Goal: Entertainment & Leisure: Browse casually

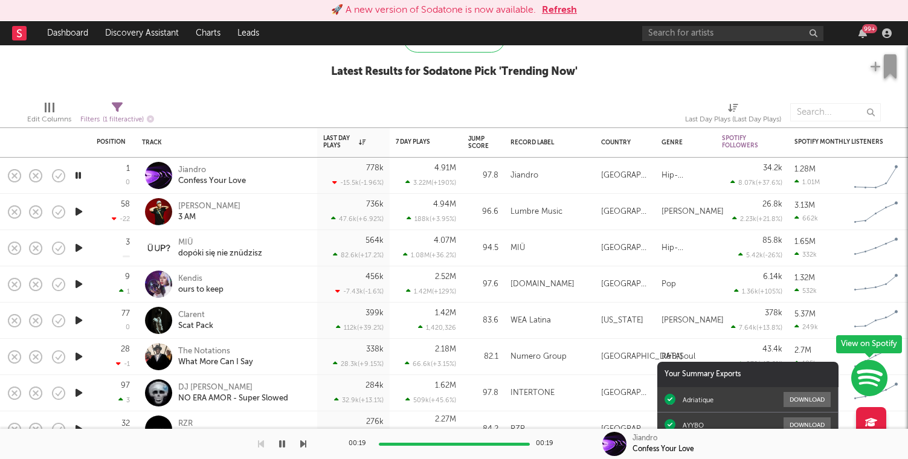
click at [74, 220] on div at bounding box center [78, 212] width 24 height 36
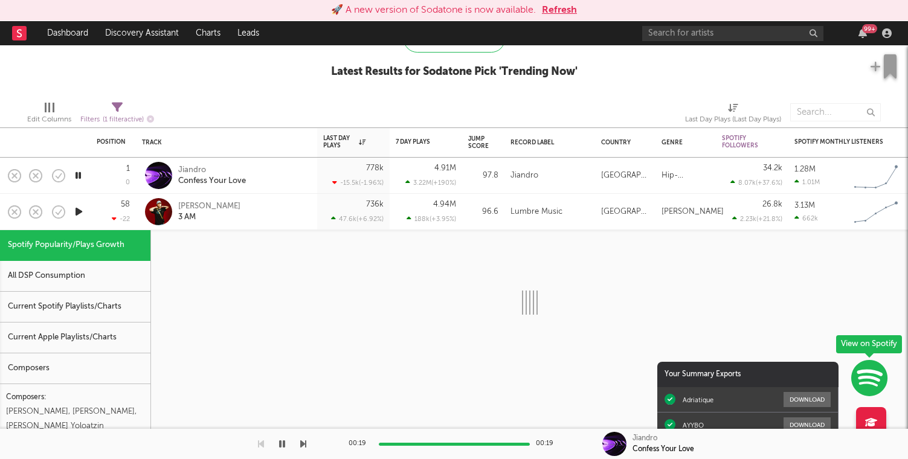
click at [74, 220] on div at bounding box center [78, 212] width 24 height 36
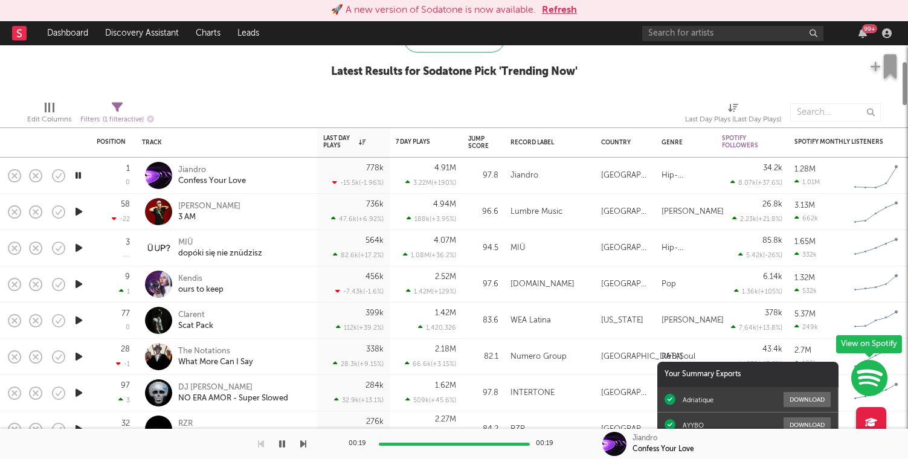
click at [74, 213] on icon "button" at bounding box center [78, 211] width 13 height 15
click at [454, 98] on div at bounding box center [553, 112] width 248 height 30
click at [564, 14] on button "Refresh" at bounding box center [559, 10] width 35 height 14
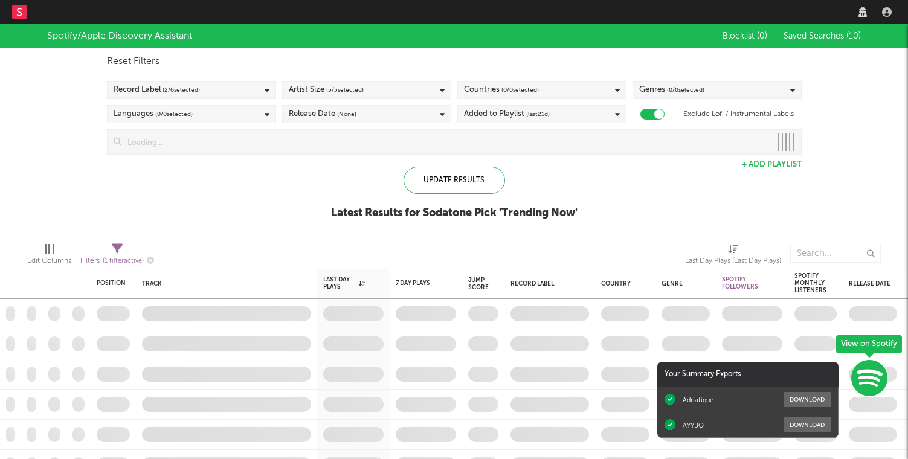
checkbox input "true"
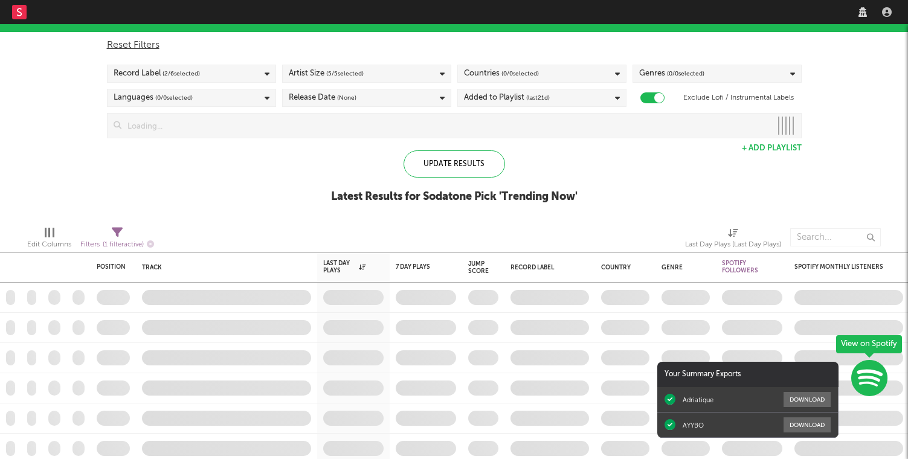
select select "other"
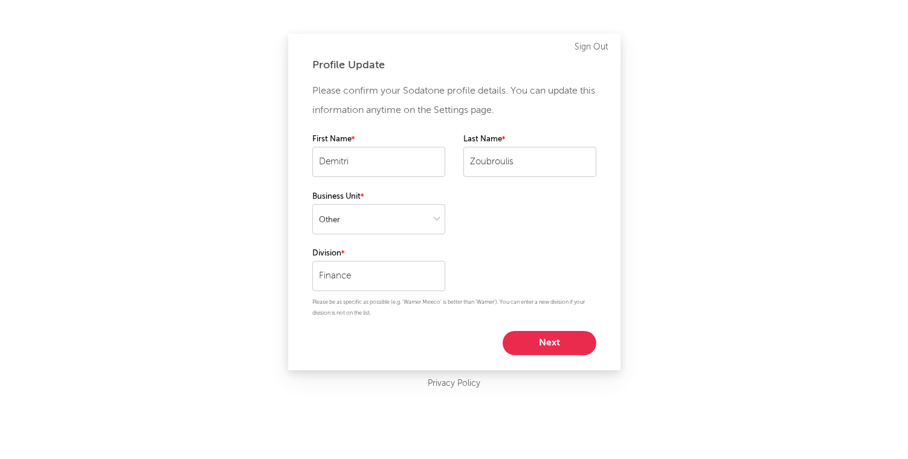
click at [548, 335] on button "Next" at bounding box center [550, 343] width 94 height 24
select select "other"
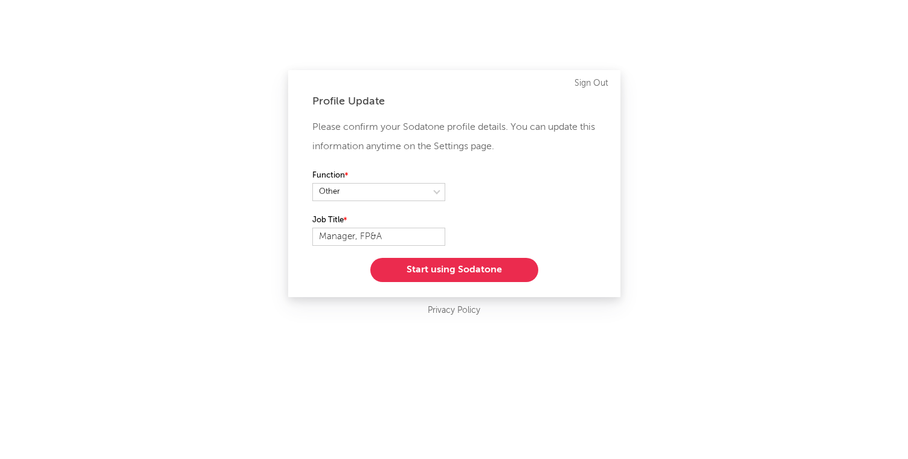
click at [474, 263] on button "Start using Sodatone" at bounding box center [454, 270] width 168 height 24
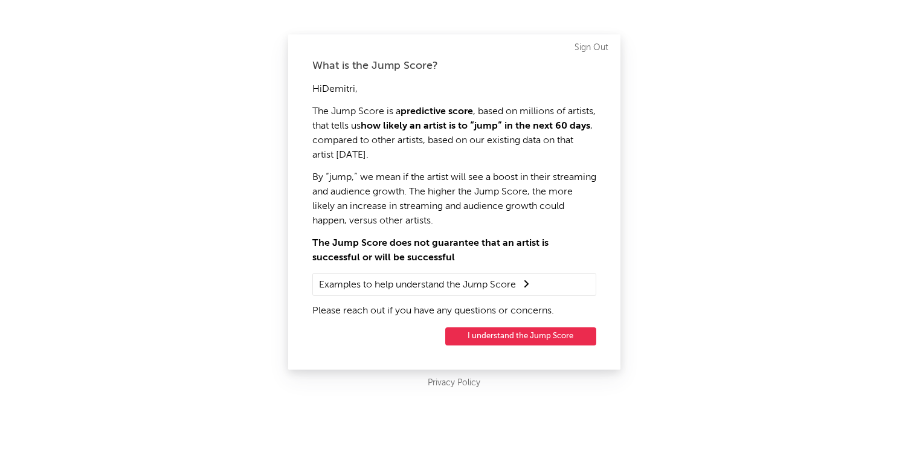
click at [517, 341] on button "I understand the Jump Score" at bounding box center [520, 336] width 151 height 18
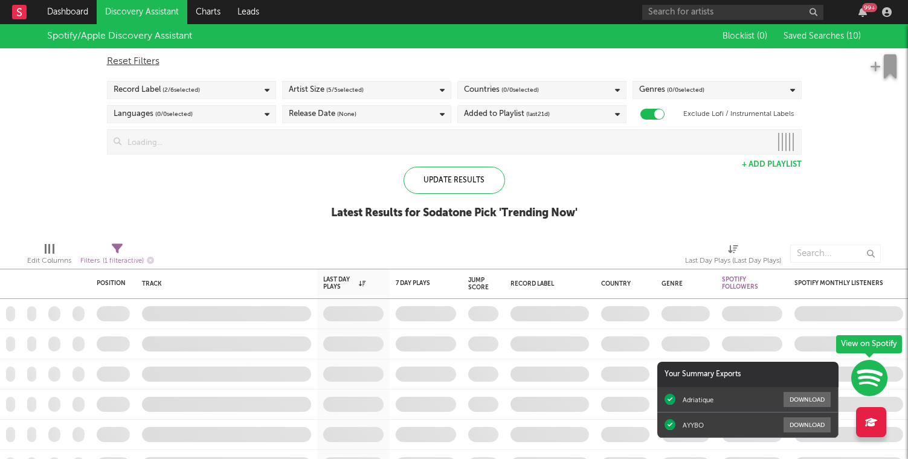
checkbox input "true"
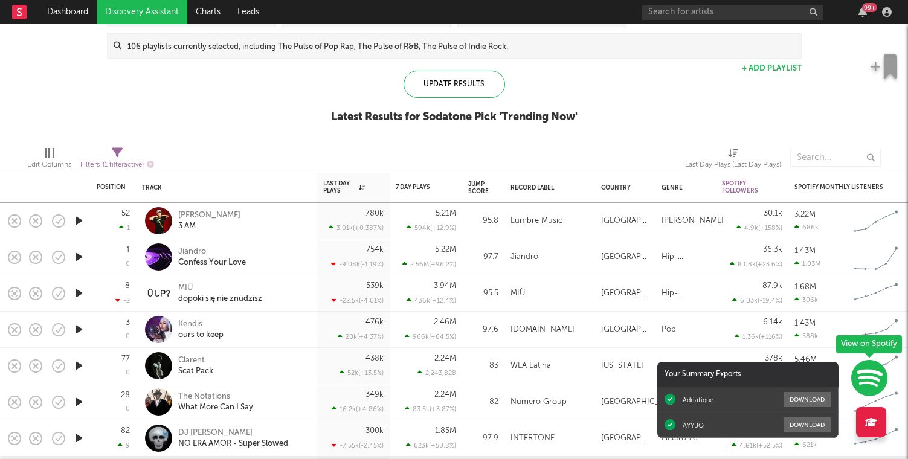
click at [82, 216] on icon "button" at bounding box center [78, 220] width 13 height 15
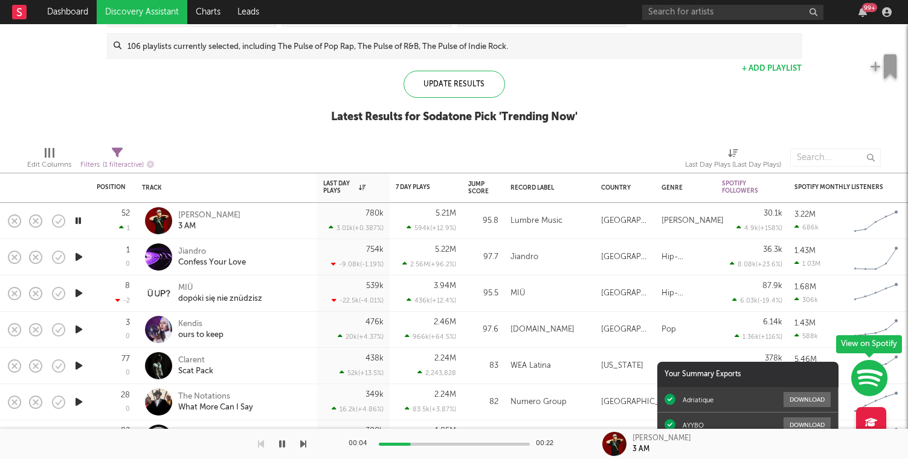
click at [79, 222] on icon "button" at bounding box center [77, 220] width 11 height 15
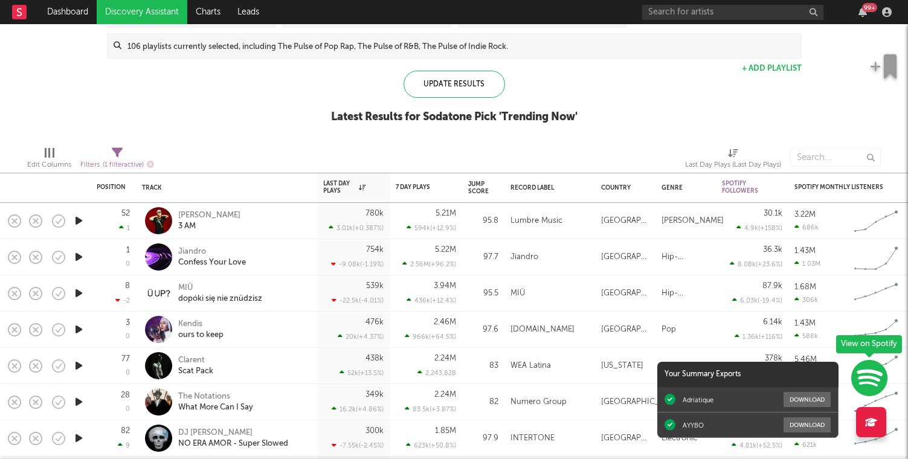
click at [78, 221] on icon "button" at bounding box center [78, 220] width 13 height 15
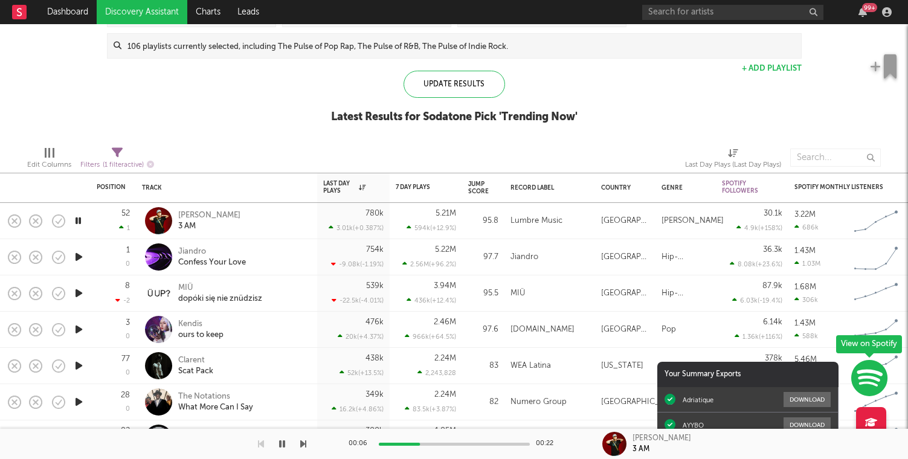
click at [489, 116] on div "Latest Results for Sodatone Pick ' Trending Now '" at bounding box center [454, 117] width 246 height 14
click at [78, 224] on icon "button" at bounding box center [77, 220] width 11 height 15
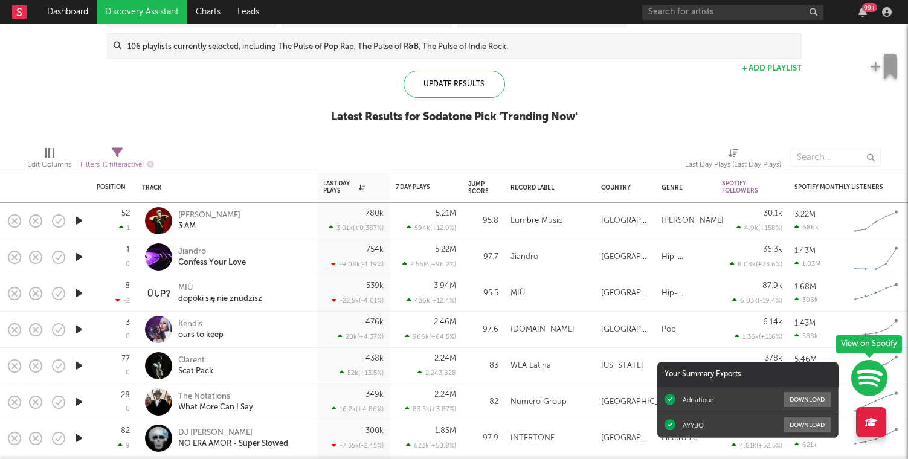
click at [78, 224] on icon "button" at bounding box center [78, 220] width 13 height 15
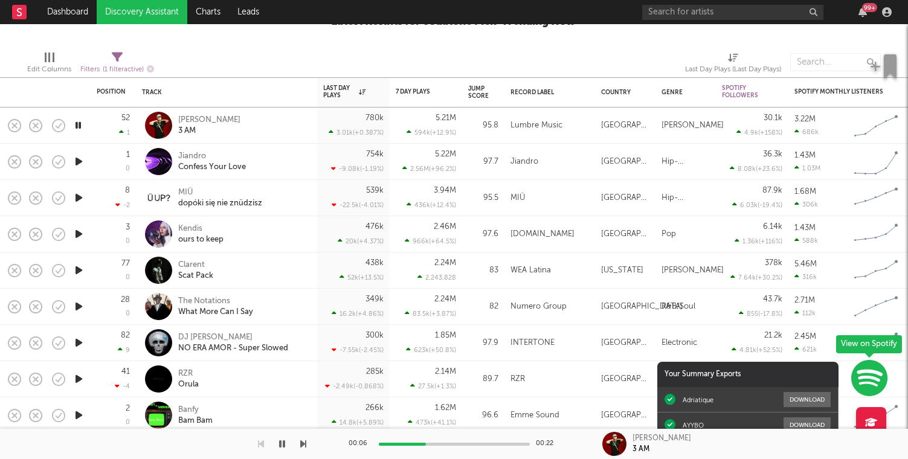
click at [256, 45] on div "Edit Columns Filters ( 1 filter active) Last Day Plays (Last Day Plays)" at bounding box center [454, 59] width 908 height 36
click at [16, 124] on icon "button" at bounding box center [14, 125] width 17 height 17
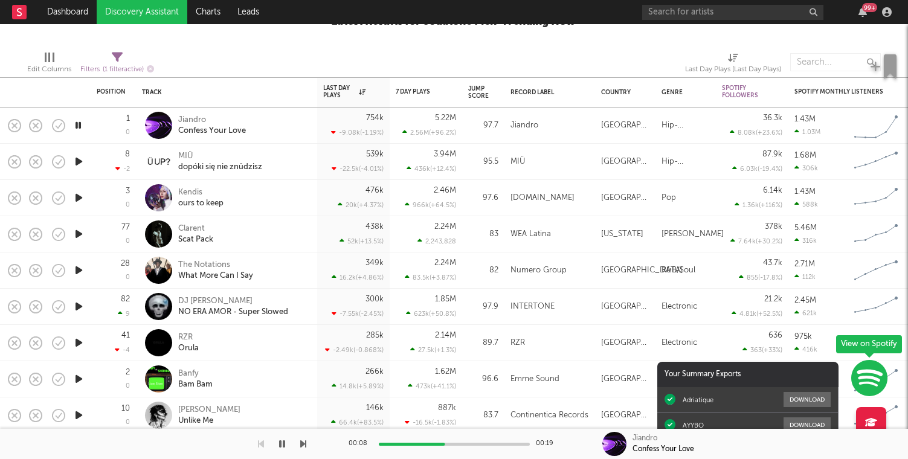
click at [283, 121] on div "Jiandro Confess Your Love" at bounding box center [243, 126] width 130 height 22
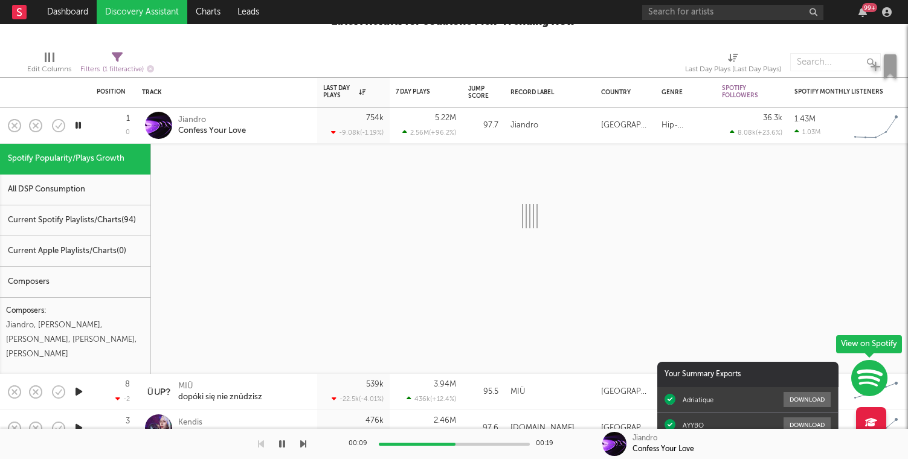
select select "1w"
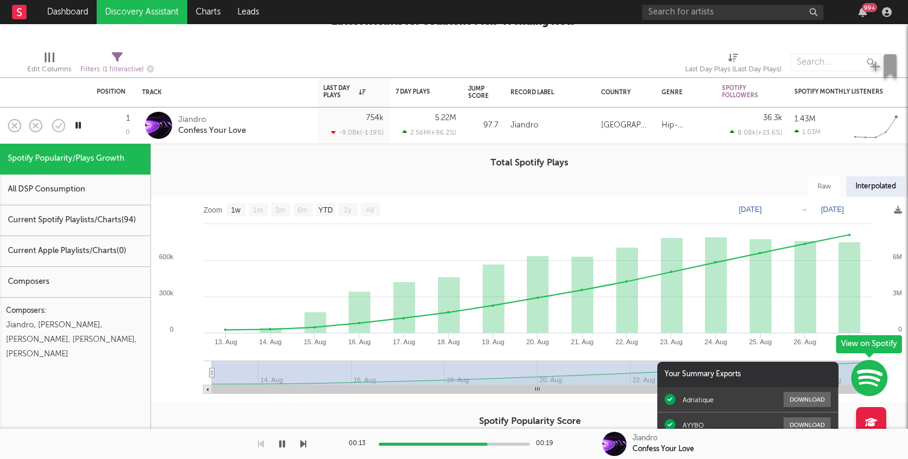
click at [286, 124] on div "Jiandro Confess Your Love" at bounding box center [243, 126] width 130 height 22
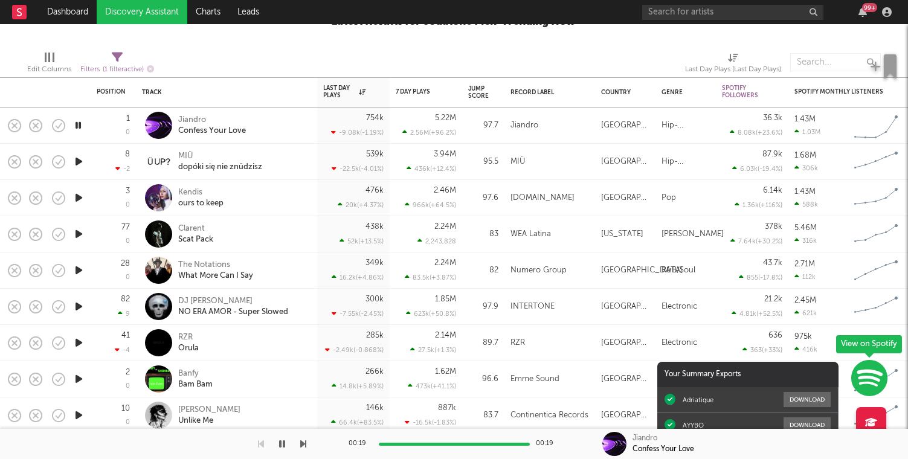
click at [79, 129] on icon "button" at bounding box center [77, 125] width 11 height 15
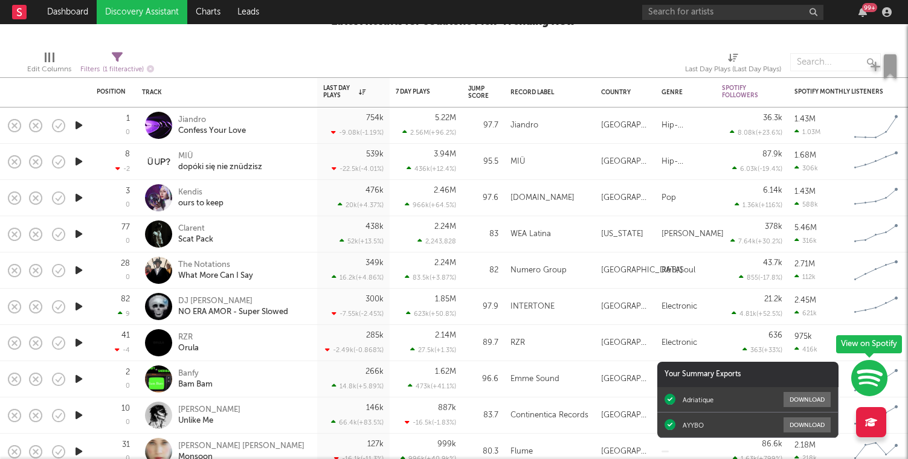
click at [82, 162] on icon "button" at bounding box center [78, 161] width 13 height 15
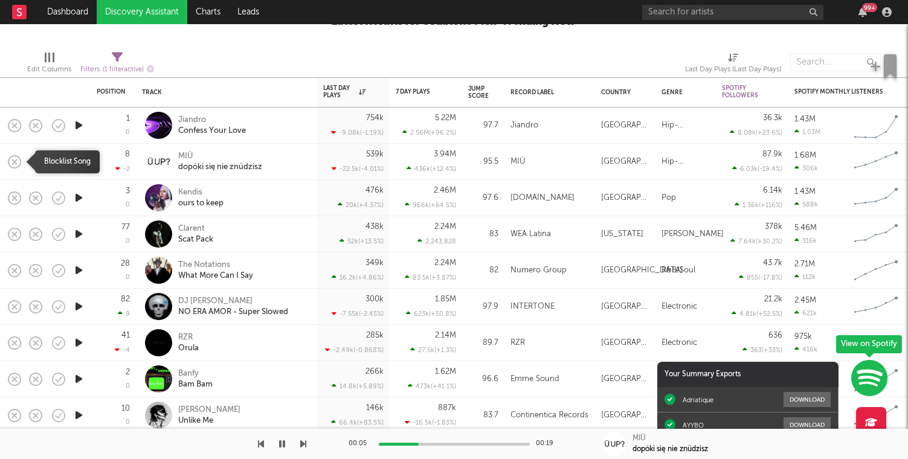
click at [16, 163] on rect "button" at bounding box center [14, 161] width 5 height 5
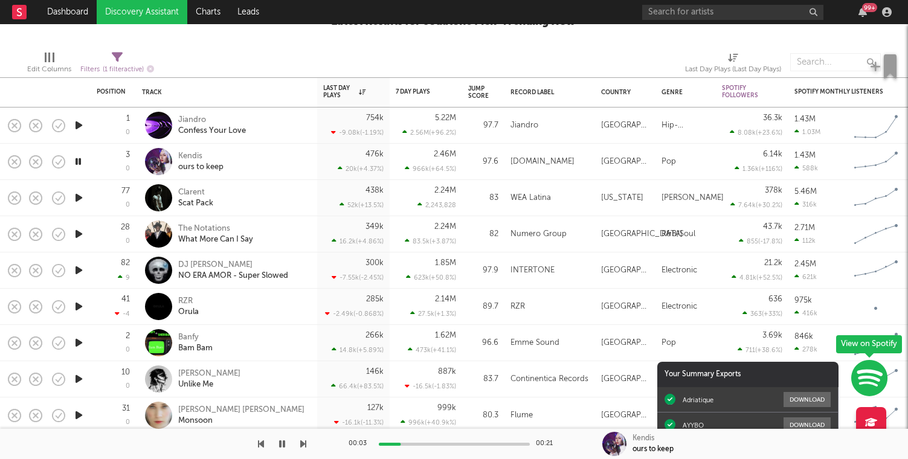
click at [80, 198] on icon "button" at bounding box center [78, 197] width 13 height 15
click at [13, 193] on icon "button" at bounding box center [14, 198] width 17 height 17
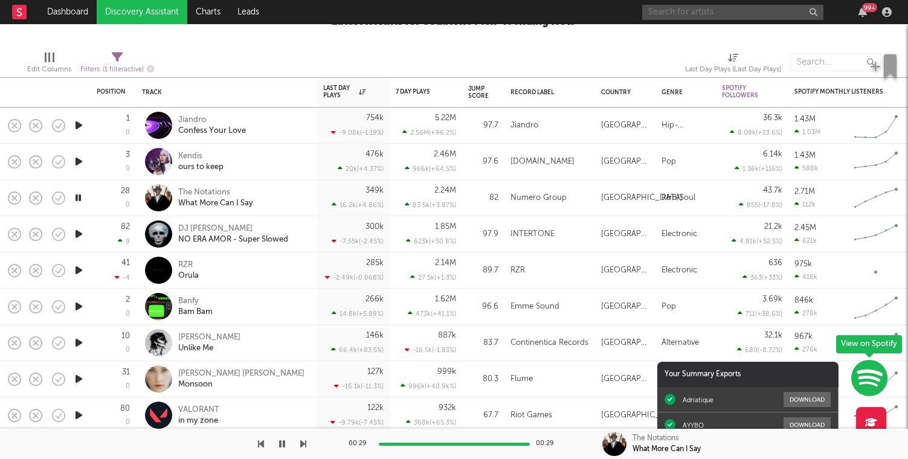
click at [744, 8] on input "text" at bounding box center [732, 12] width 181 height 15
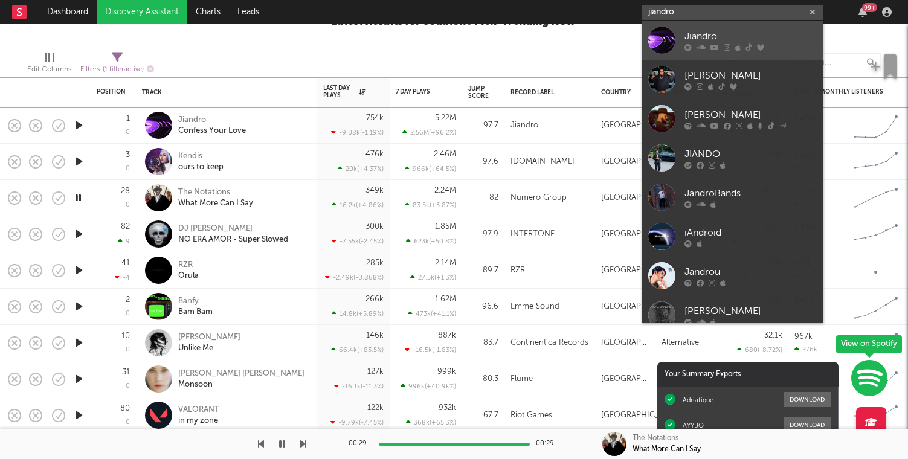
type input "jiandro"
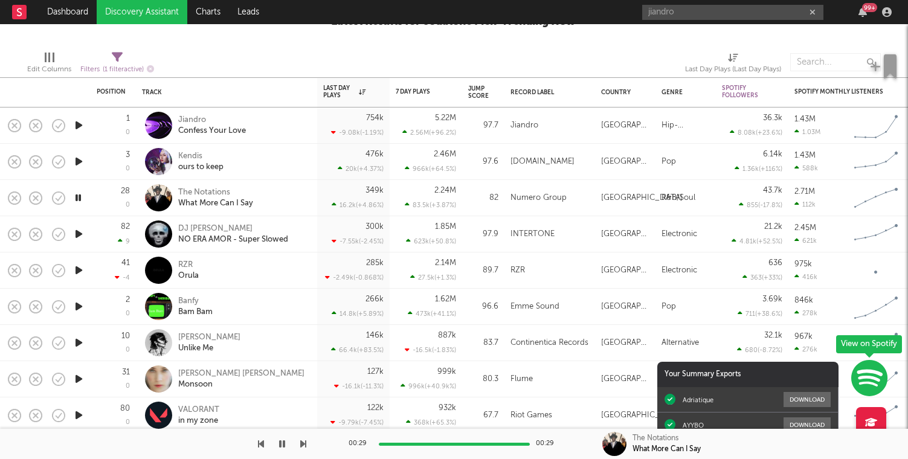
click at [75, 199] on icon "button" at bounding box center [77, 197] width 11 height 15
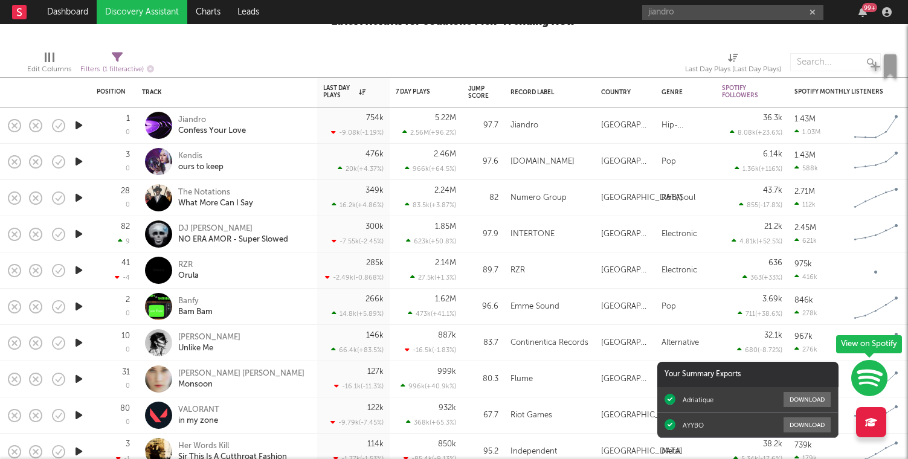
click at [75, 199] on icon "button" at bounding box center [78, 197] width 13 height 15
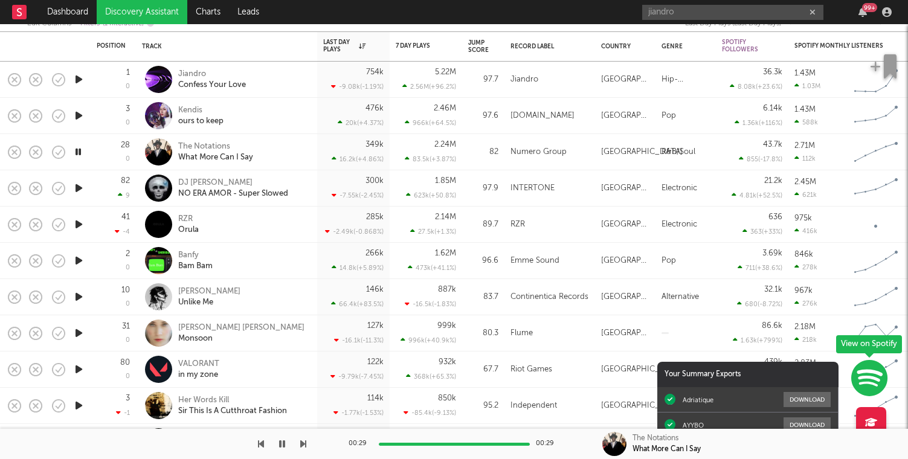
click at [83, 191] on icon "button" at bounding box center [78, 188] width 13 height 15
click at [18, 188] on icon "button" at bounding box center [14, 188] width 17 height 17
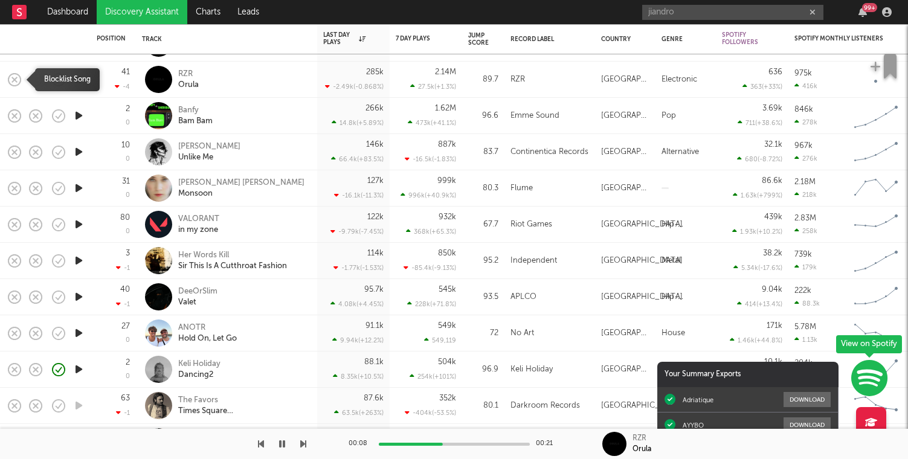
click at [13, 79] on rect "button" at bounding box center [14, 79] width 5 height 5
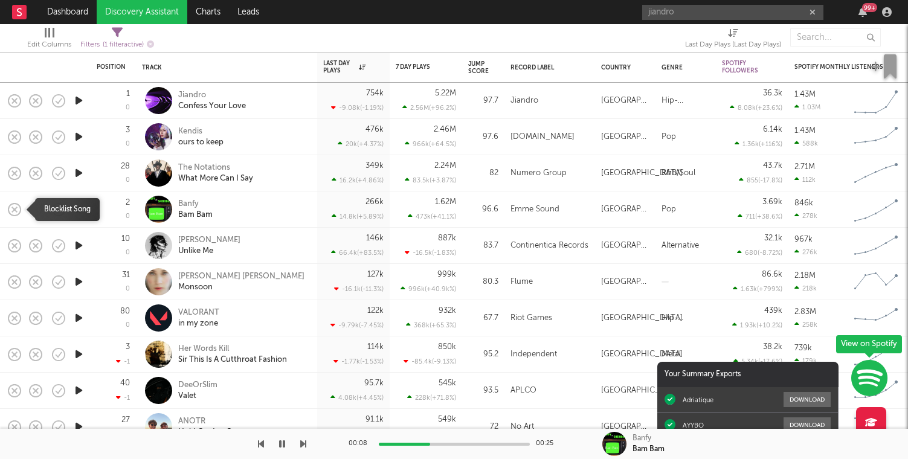
click at [13, 210] on rect "button" at bounding box center [14, 209] width 5 height 5
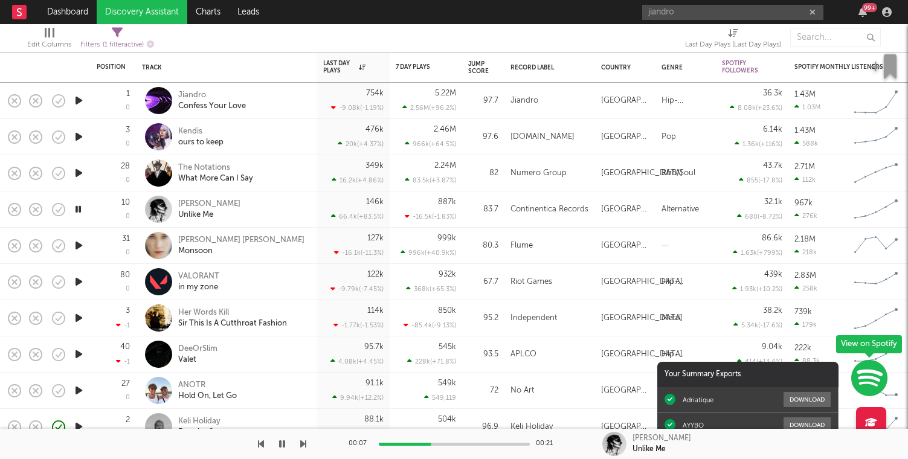
click at [74, 243] on icon "button" at bounding box center [78, 245] width 13 height 15
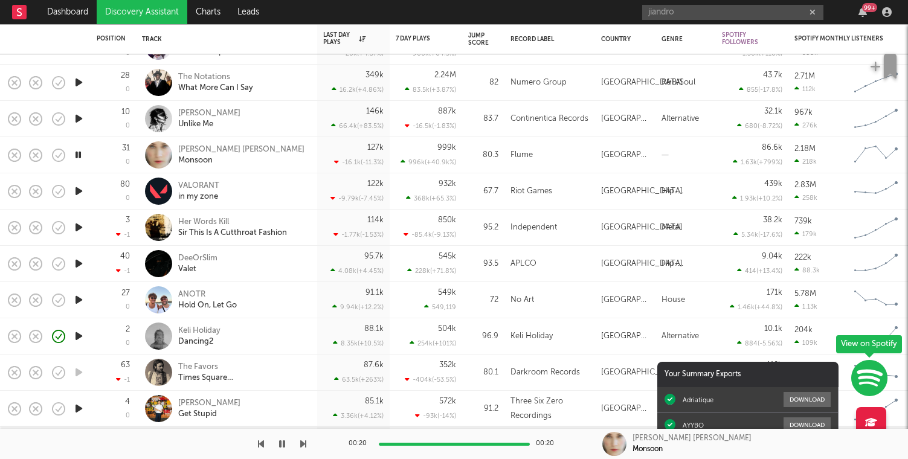
click at [78, 193] on icon "button" at bounding box center [78, 191] width 13 height 15
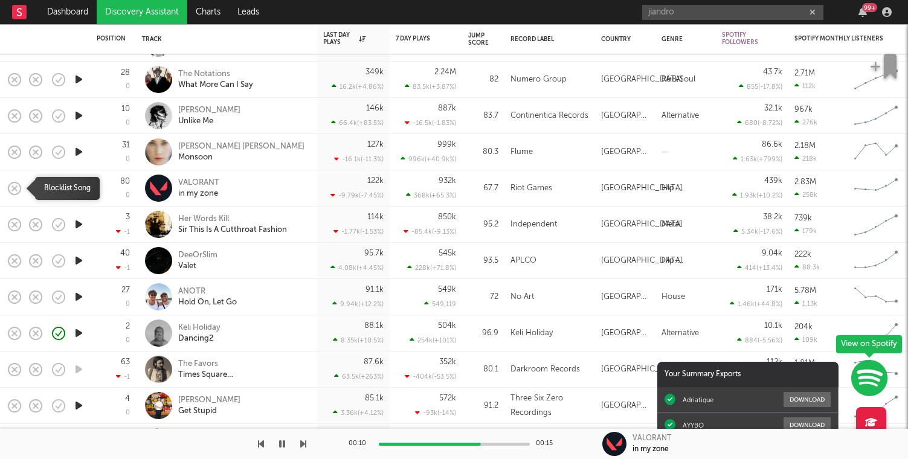
click at [19, 188] on icon "button" at bounding box center [14, 188] width 17 height 17
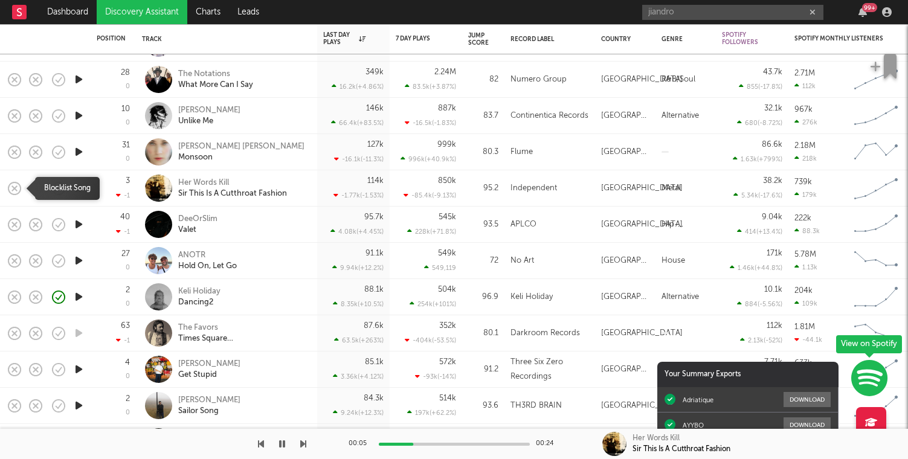
click at [16, 188] on icon "button" at bounding box center [14, 188] width 17 height 17
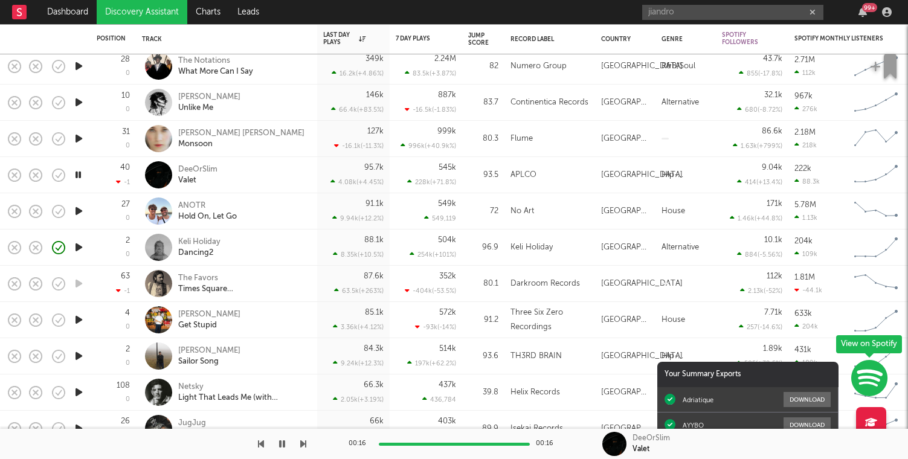
click at [77, 178] on icon "button" at bounding box center [77, 174] width 11 height 15
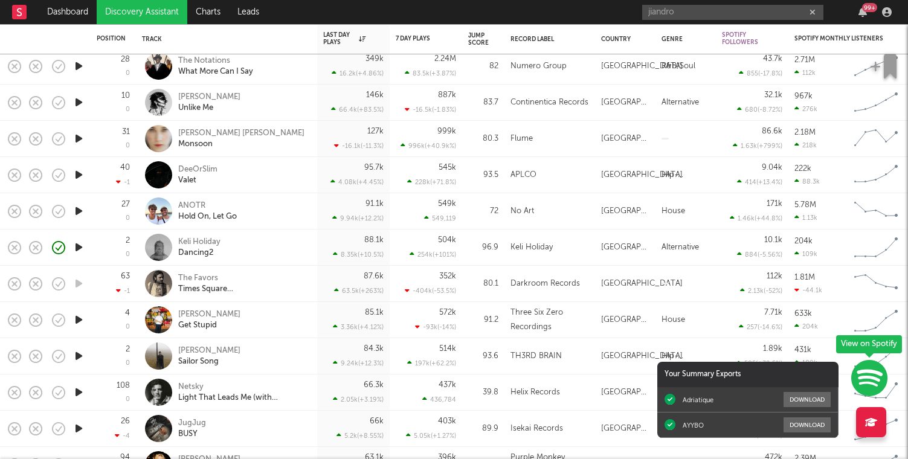
click at [77, 178] on icon "button" at bounding box center [78, 174] width 13 height 15
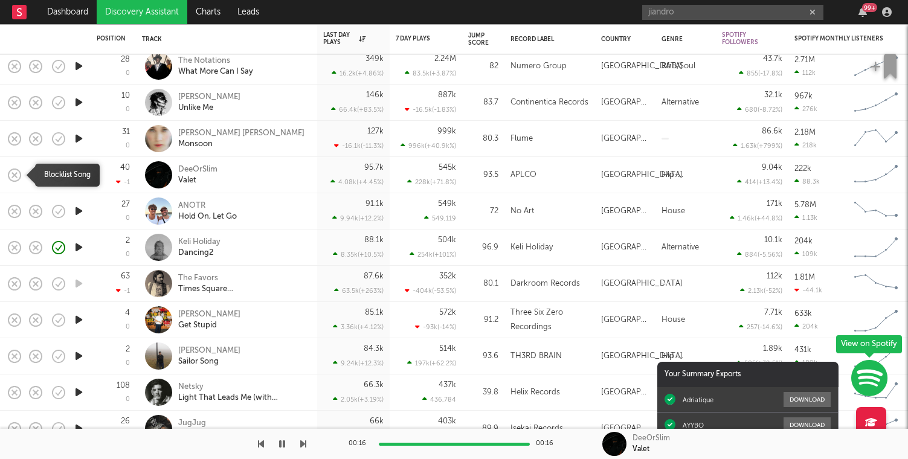
click at [11, 174] on icon "button" at bounding box center [14, 175] width 17 height 17
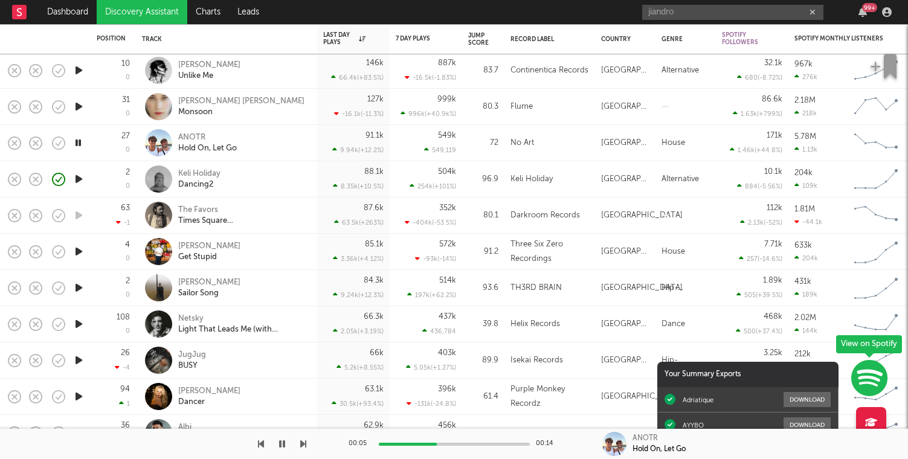
click at [80, 246] on icon "button" at bounding box center [78, 251] width 13 height 15
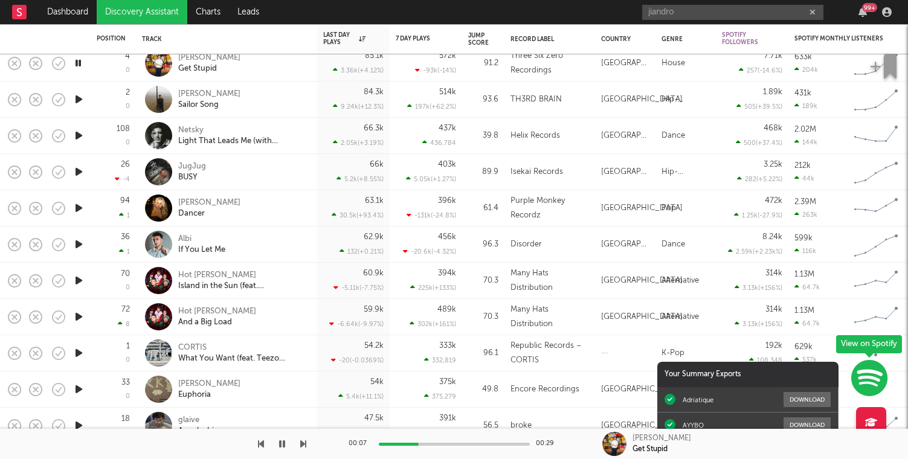
click at [77, 138] on icon "button" at bounding box center [78, 135] width 13 height 15
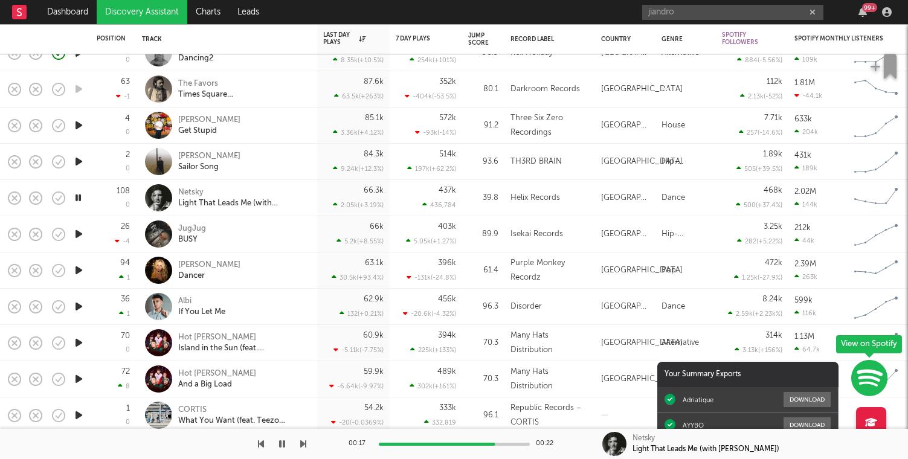
click at [82, 231] on icon "button" at bounding box center [78, 234] width 13 height 15
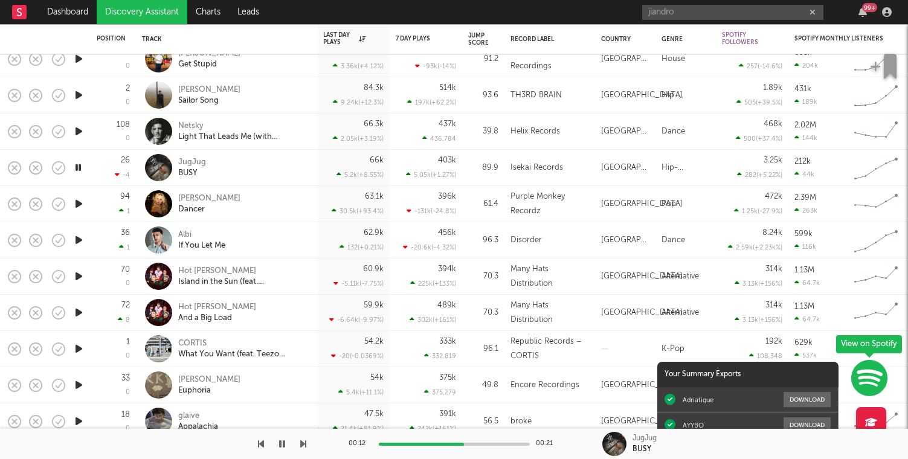
click at [89, 195] on div at bounding box center [78, 204] width 24 height 36
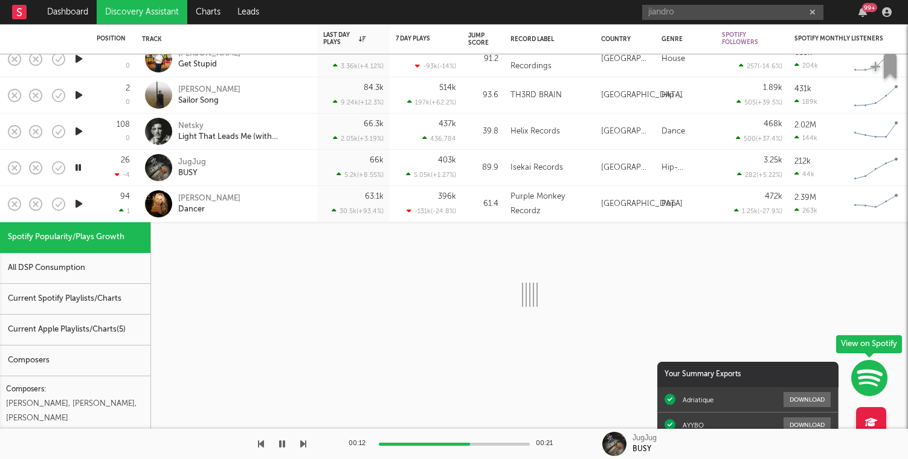
click at [91, 202] on div "94 1" at bounding box center [113, 204] width 45 height 36
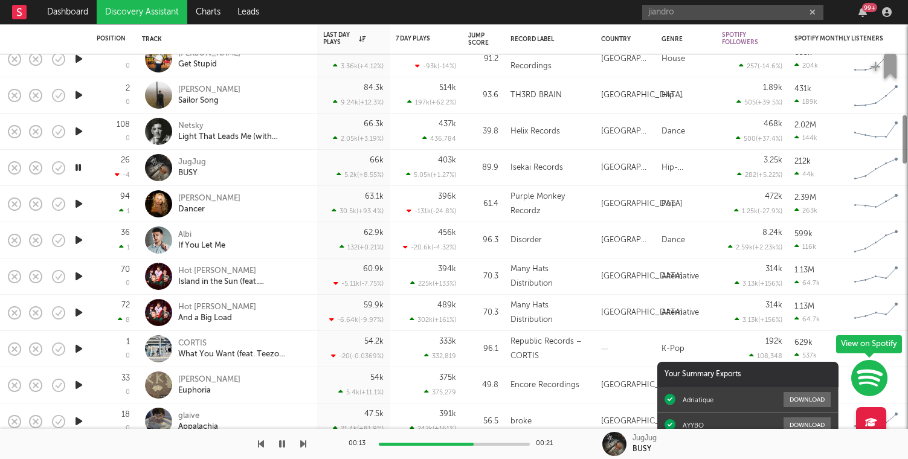
click at [79, 203] on icon "button" at bounding box center [78, 203] width 13 height 15
click at [86, 244] on div at bounding box center [78, 240] width 24 height 36
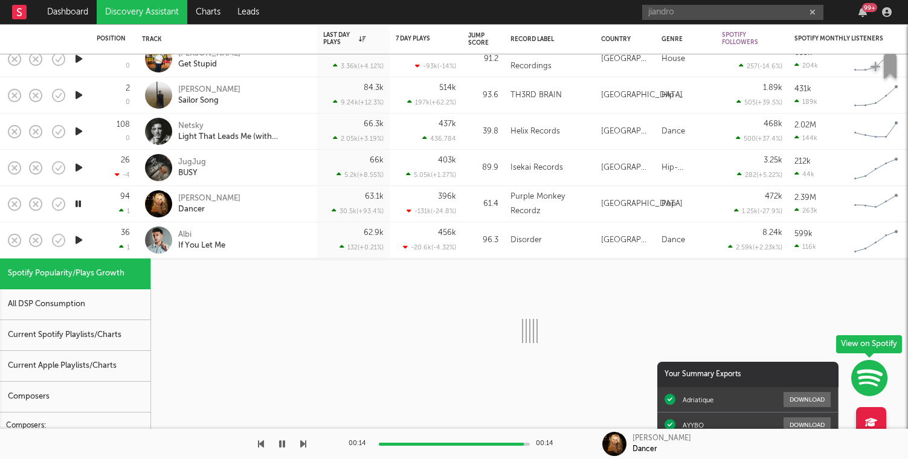
click at [85, 243] on div at bounding box center [78, 240] width 24 height 36
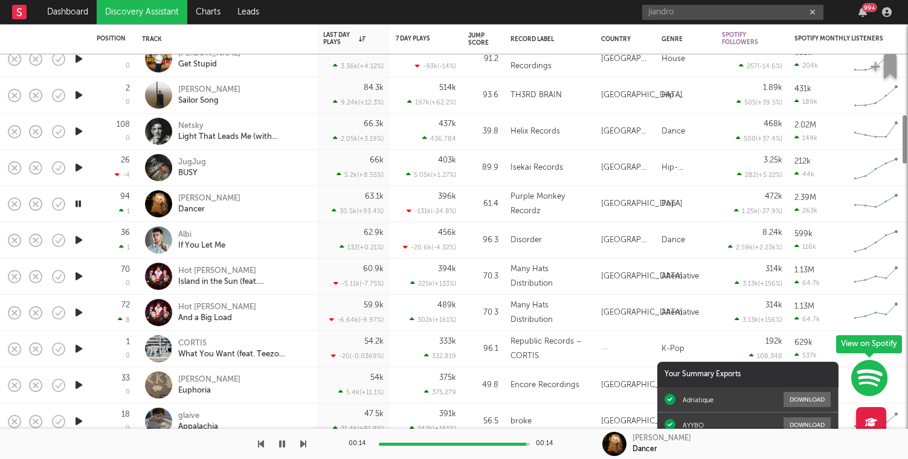
click at [82, 241] on icon "button" at bounding box center [78, 240] width 13 height 15
click at [78, 241] on icon "button" at bounding box center [77, 240] width 11 height 15
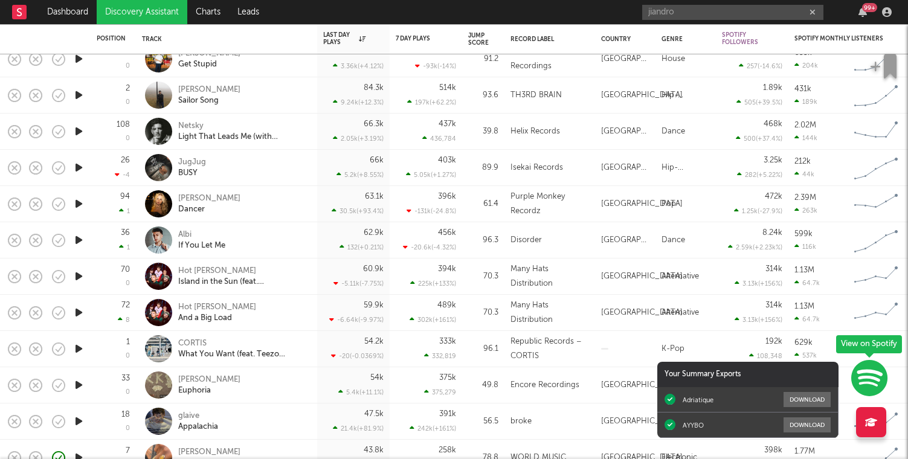
click at [78, 241] on icon "button" at bounding box center [78, 240] width 13 height 15
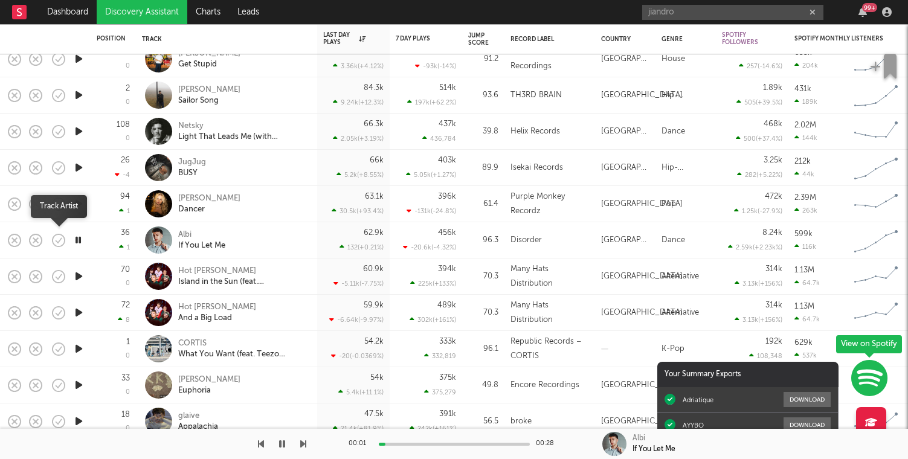
click at [60, 239] on icon "button" at bounding box center [60, 240] width 4 height 5
click at [76, 274] on icon "button" at bounding box center [78, 276] width 13 height 15
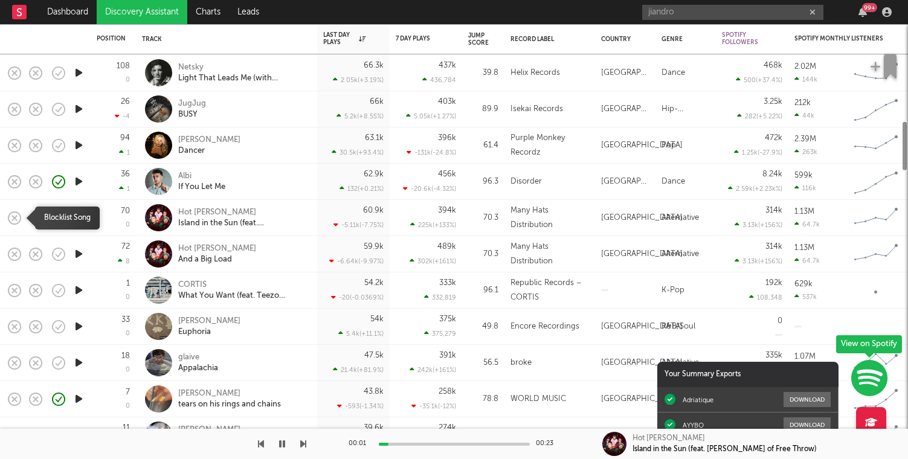
click at [15, 216] on icon "button" at bounding box center [14, 218] width 17 height 17
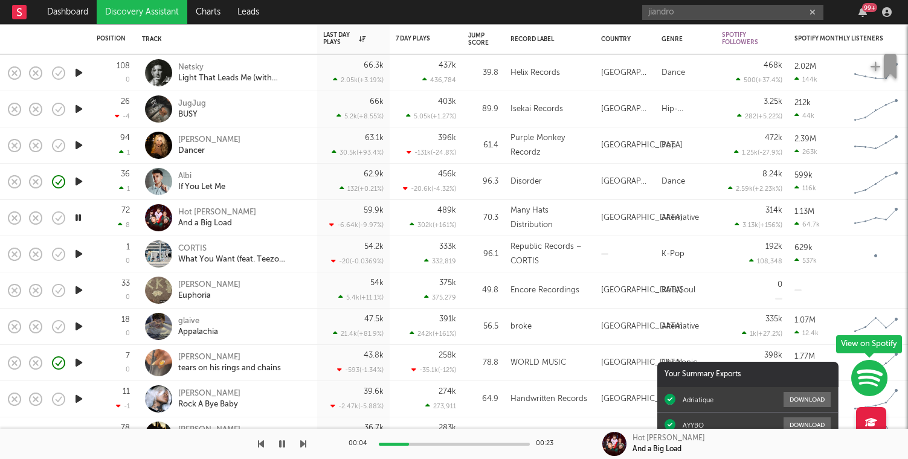
click at [77, 250] on icon "button" at bounding box center [78, 253] width 13 height 15
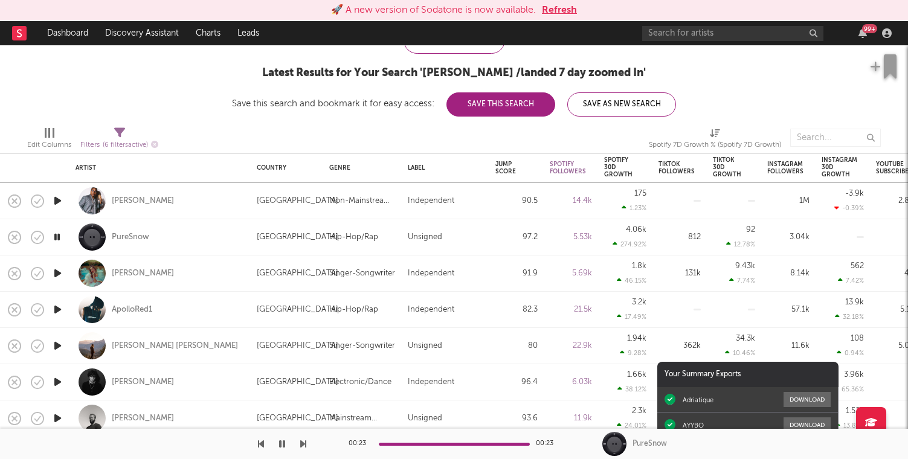
click at [564, 10] on button "Refresh" at bounding box center [559, 10] width 35 height 14
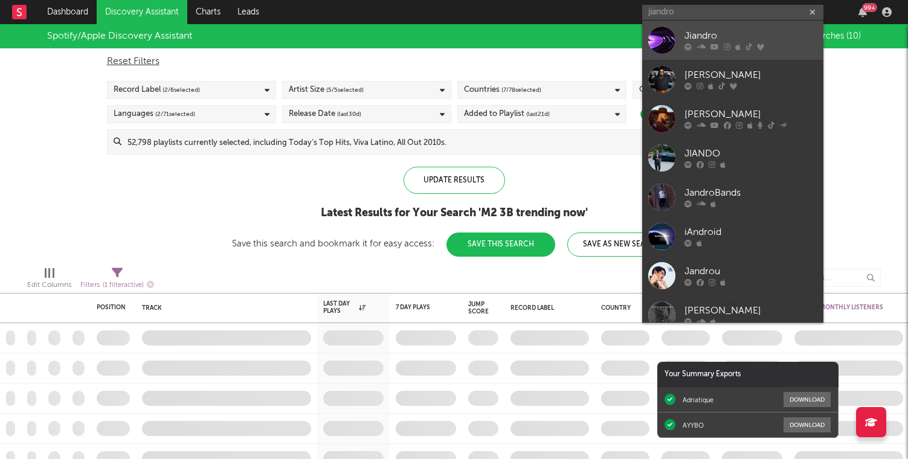
type input "jiandro"
click at [762, 50] on icon at bounding box center [760, 46] width 7 height 7
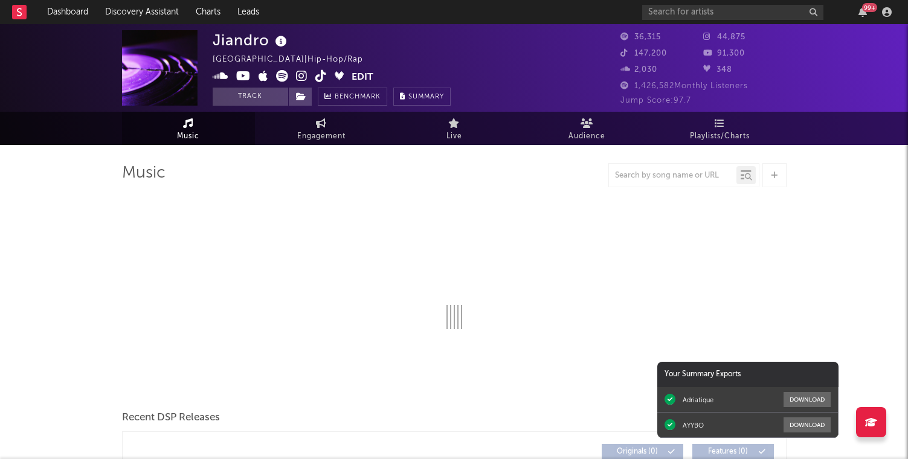
select select "1w"
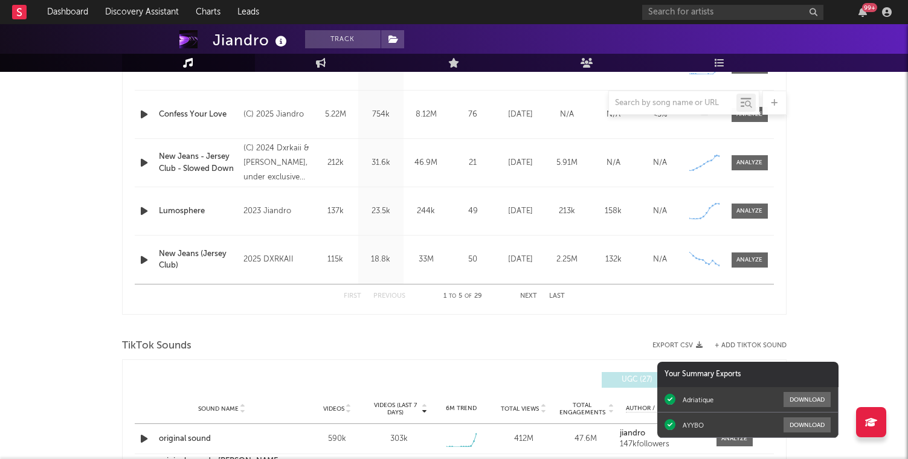
scroll to position [762, 0]
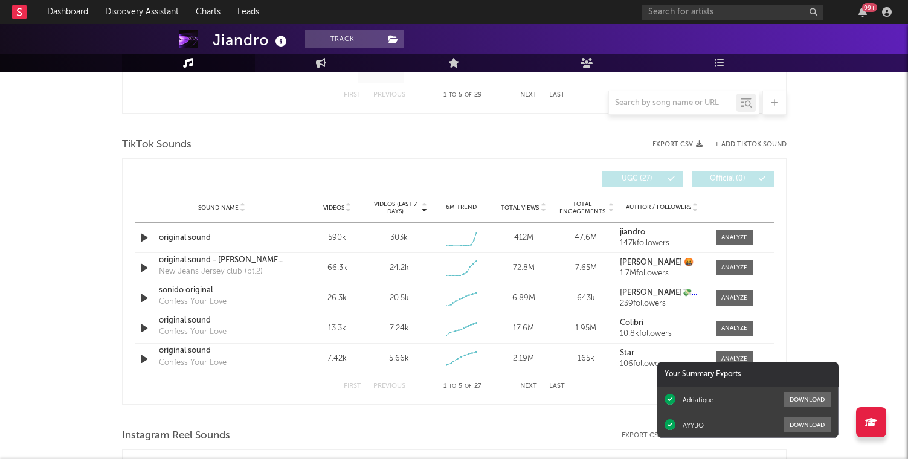
click at [437, 423] on div at bounding box center [454, 417] width 665 height 18
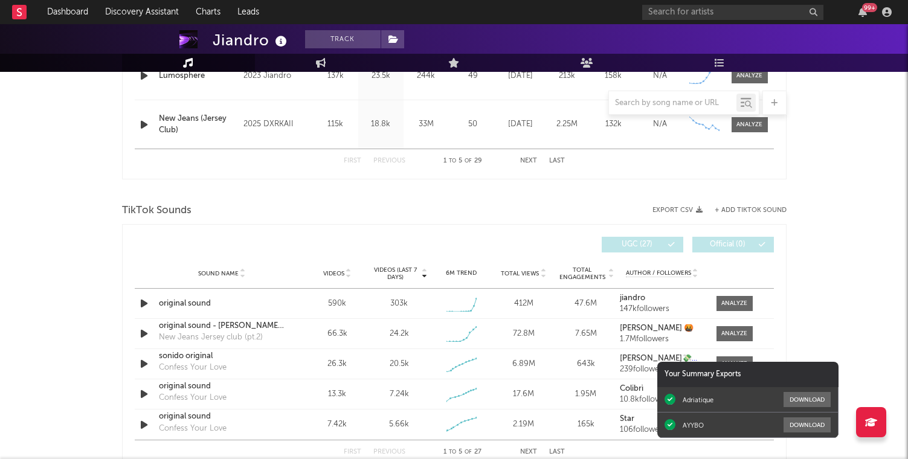
scroll to position [785, 0]
